Goal: Check status

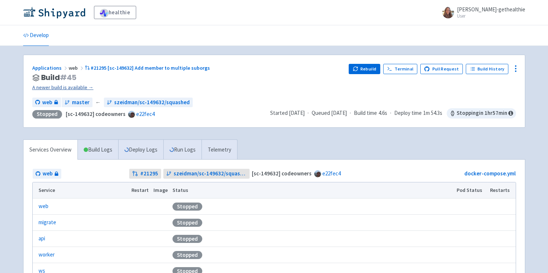
click at [84, 88] on link "A newer build is available →" at bounding box center [187, 87] width 311 height 8
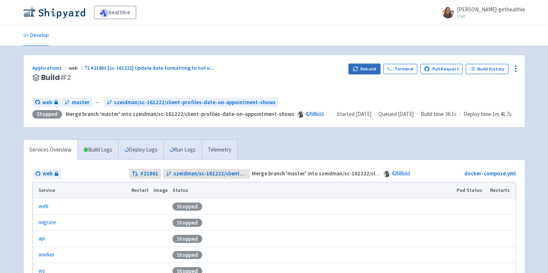
click at [359, 67] on icon "button" at bounding box center [356, 69] width 6 height 6
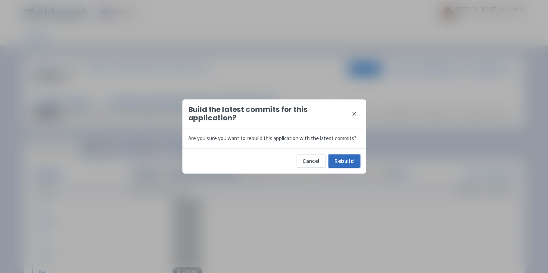
click at [349, 160] on button "Rebuild" at bounding box center [345, 161] width 32 height 13
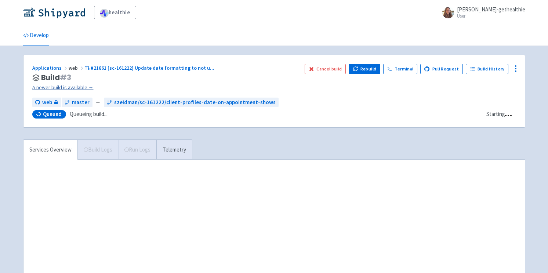
click at [86, 84] on link "A newer build is available →" at bounding box center [165, 87] width 267 height 8
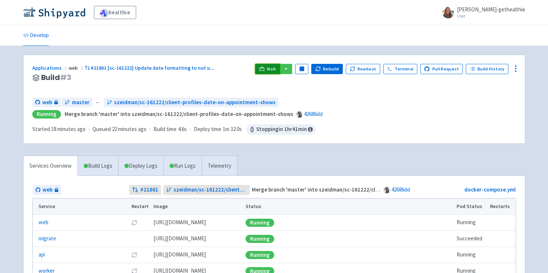
click at [274, 68] on span "Visit" at bounding box center [272, 69] width 10 height 6
